Goal: Transaction & Acquisition: Purchase product/service

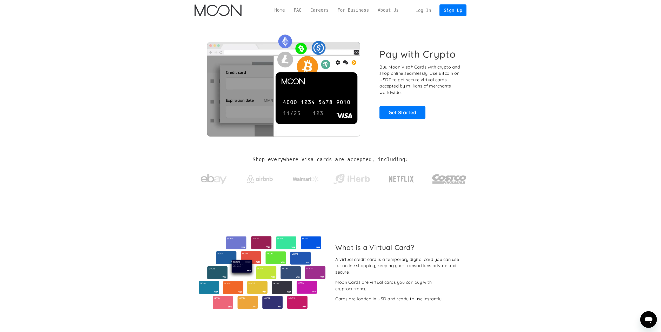
click at [432, 10] on link "Log In" at bounding box center [423, 10] width 24 height 11
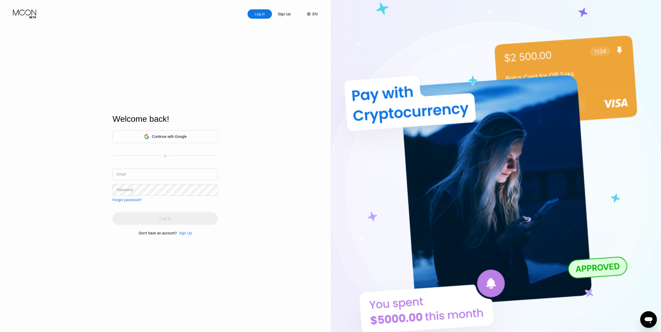
click at [190, 179] on input "text" at bounding box center [164, 175] width 105 height 12
click at [278, 134] on div "Log In Sign Up EN Language English Save Welcome back! Continue with Google or E…" at bounding box center [165, 182] width 331 height 365
click at [159, 169] on input "text" at bounding box center [164, 175] width 105 height 12
drag, startPoint x: 159, startPoint y: 169, endPoint x: 258, endPoint y: 139, distance: 103.7
click at [271, 140] on div "Log In Sign Up EN Language English Save Welcome back! Continue with Google or E…" at bounding box center [165, 182] width 331 height 365
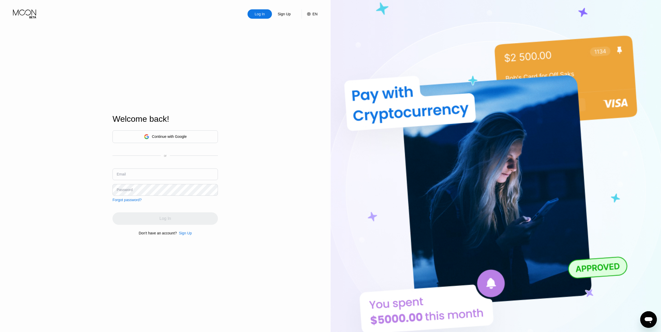
click at [208, 137] on div "Continue with Google" at bounding box center [164, 136] width 105 height 13
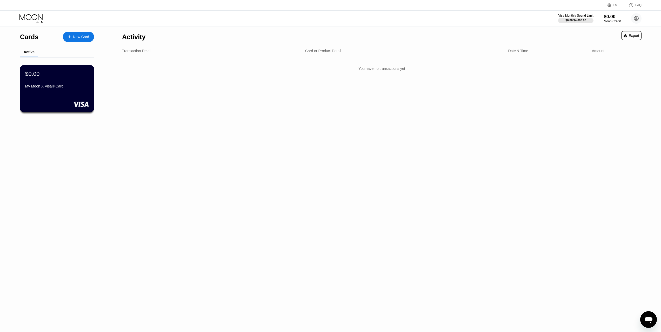
click at [72, 77] on div "$0.00" at bounding box center [57, 73] width 64 height 7
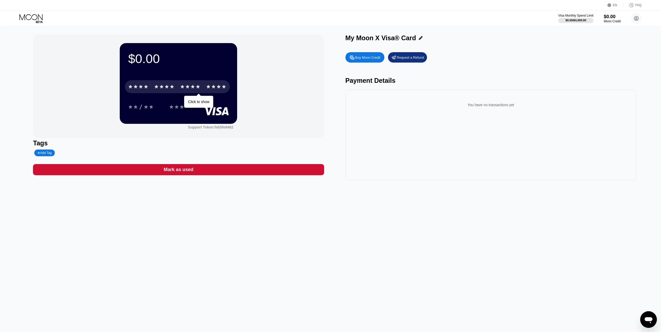
click at [184, 90] on div "* * * *" at bounding box center [190, 87] width 21 height 8
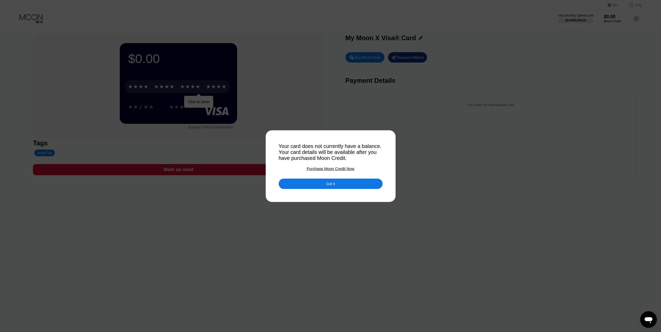
click at [341, 184] on div "Got it" at bounding box center [331, 184] width 104 height 10
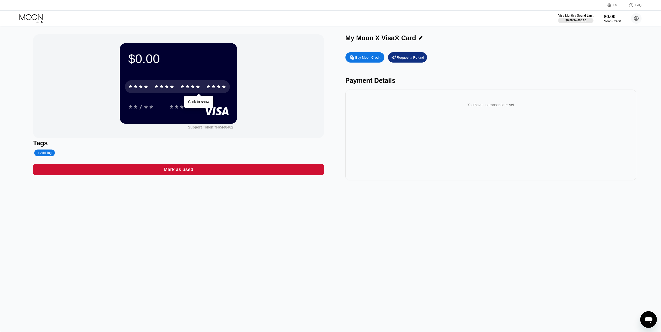
click at [194, 90] on div "* * * *" at bounding box center [190, 87] width 21 height 8
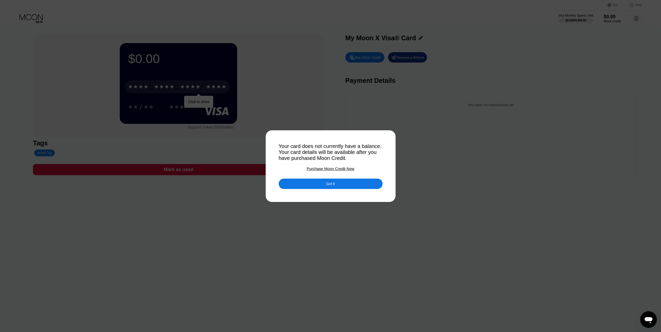
click at [340, 171] on div "Purchase Moon Credit Now" at bounding box center [331, 168] width 48 height 4
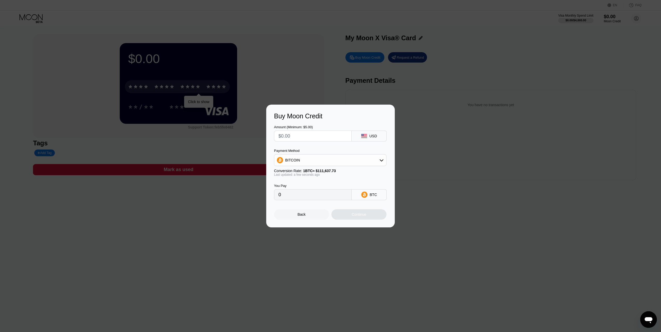
click at [355, 161] on div "BITCOIN" at bounding box center [330, 160] width 112 height 10
click at [347, 183] on div "USDT on TRON" at bounding box center [330, 186] width 109 height 10
type input "0.00"
click at [313, 140] on input "text" at bounding box center [312, 136] width 69 height 10
click at [375, 138] on div "USD" at bounding box center [373, 136] width 8 height 4
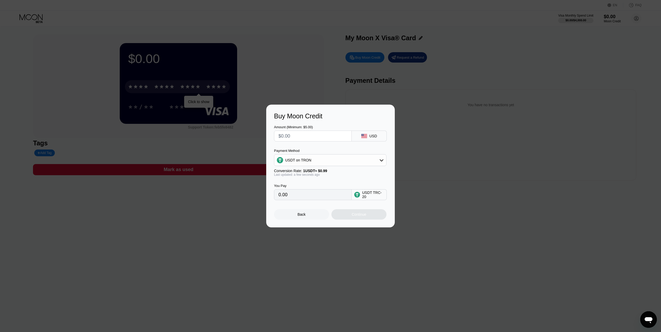
click at [334, 139] on input "text" at bounding box center [312, 136] width 69 height 10
type input "$5"
type input "5.05"
type input "$5"
click at [369, 217] on div "Continue" at bounding box center [358, 214] width 55 height 10
